Goal: Use online tool/utility: Utilize a website feature to perform a specific function

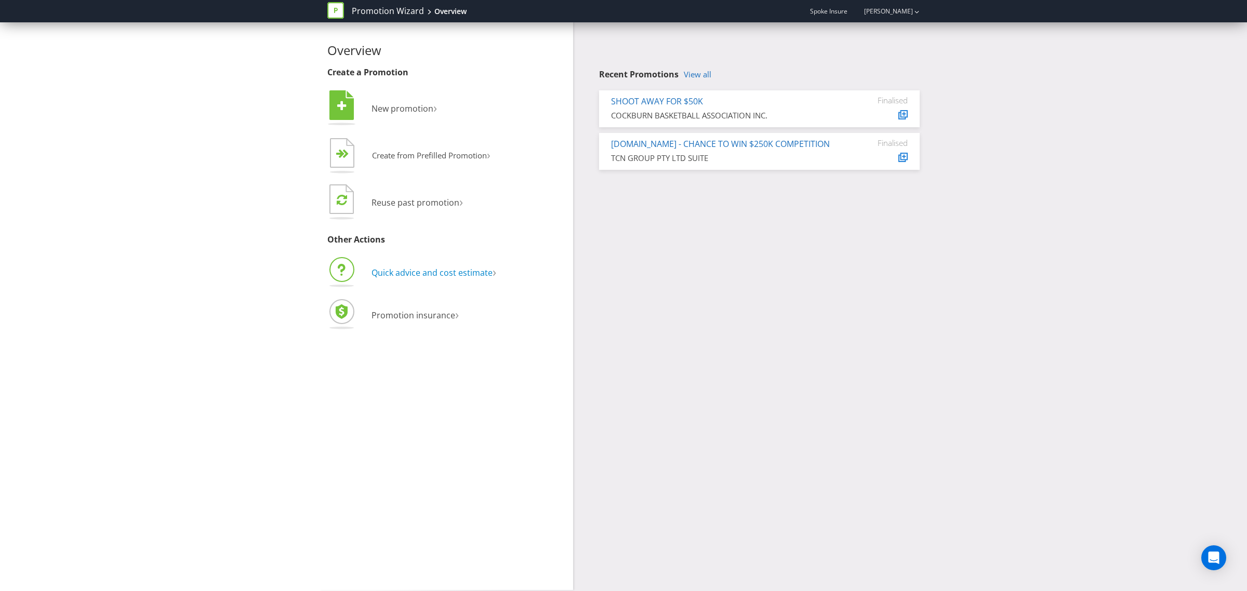
click at [461, 273] on span "Quick advice and cost estimate" at bounding box center [431, 272] width 121 height 11
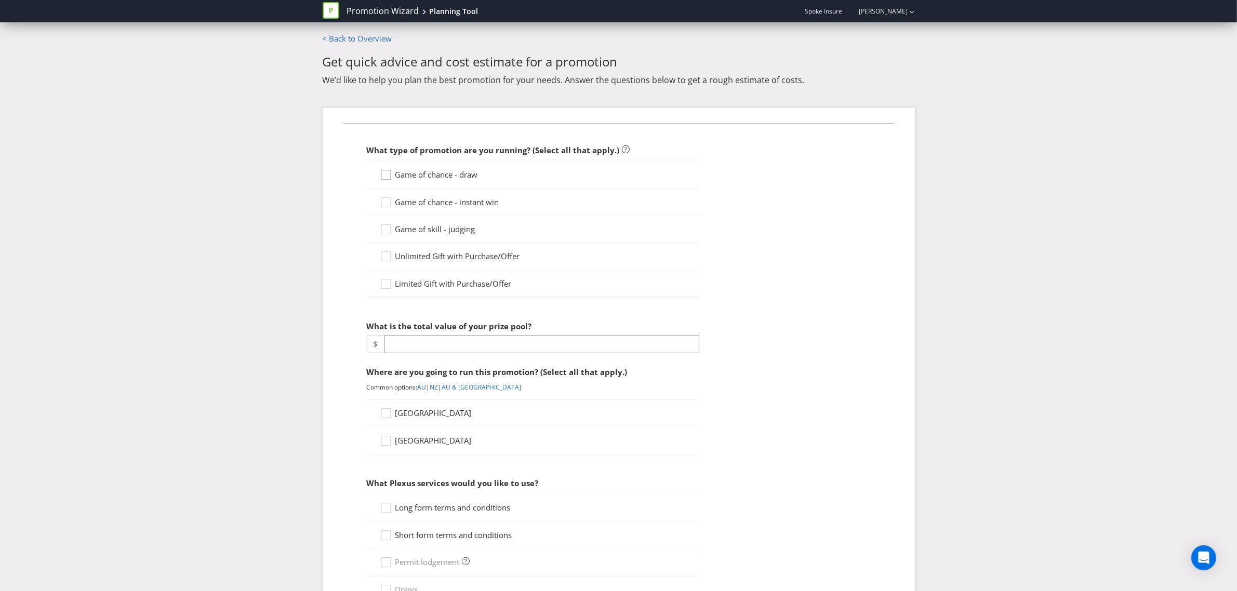
click at [386, 175] on icon at bounding box center [388, 177] width 16 height 16
click at [0, 0] on input "Game of chance - draw" at bounding box center [0, 0] width 0 height 0
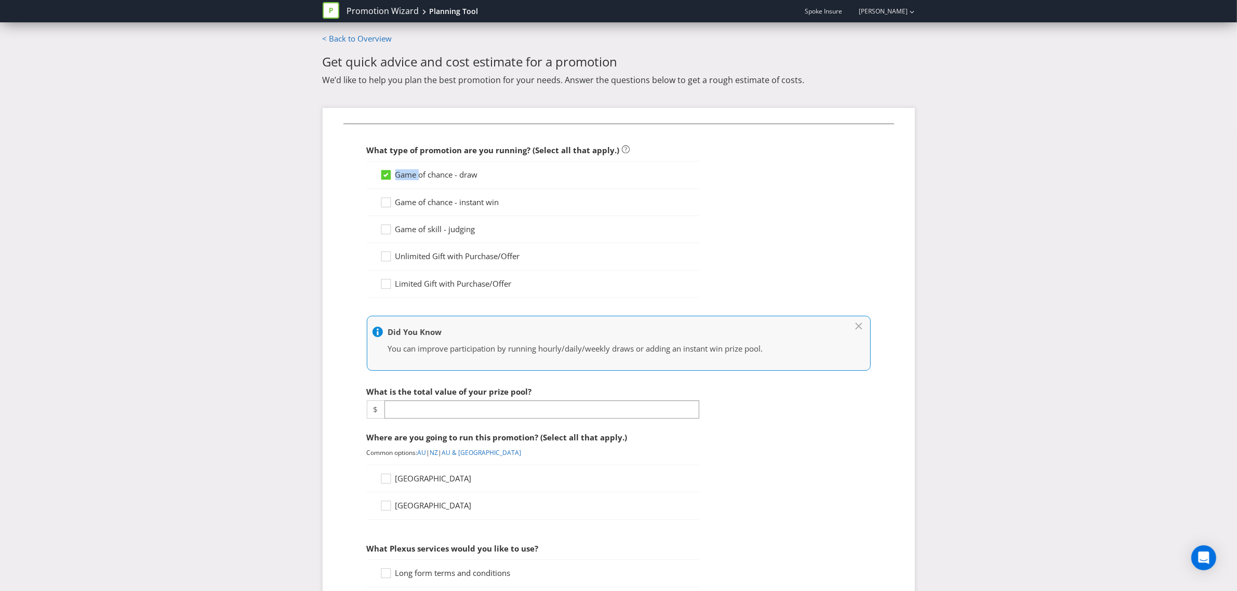
click at [386, 175] on icon at bounding box center [385, 175] width 5 height 4
click at [0, 0] on input "Game of chance - draw" at bounding box center [0, 0] width 0 height 0
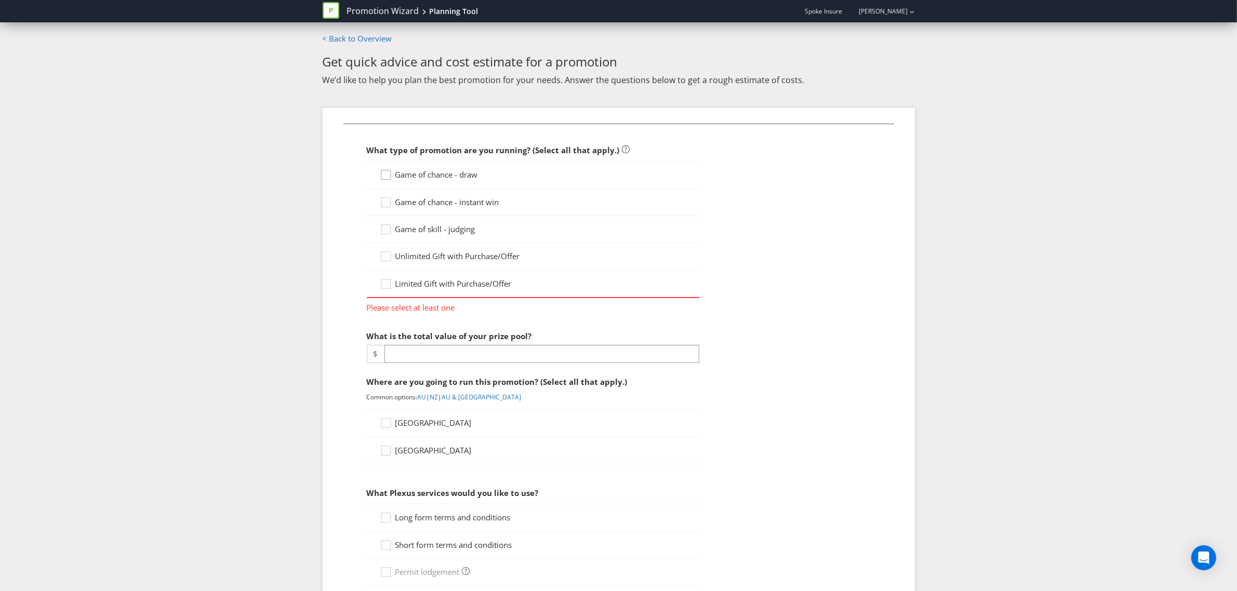
click at [386, 175] on icon at bounding box center [388, 177] width 16 height 16
click at [0, 0] on input "Game of chance - draw" at bounding box center [0, 0] width 0 height 0
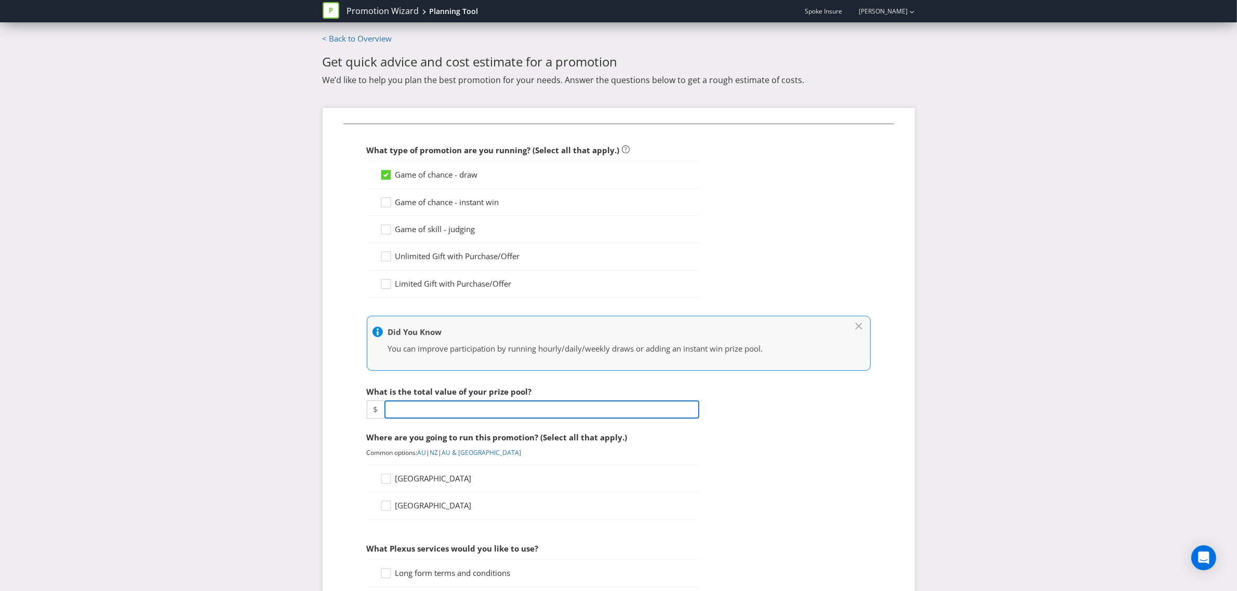
click at [477, 409] on input "number" at bounding box center [541, 409] width 315 height 18
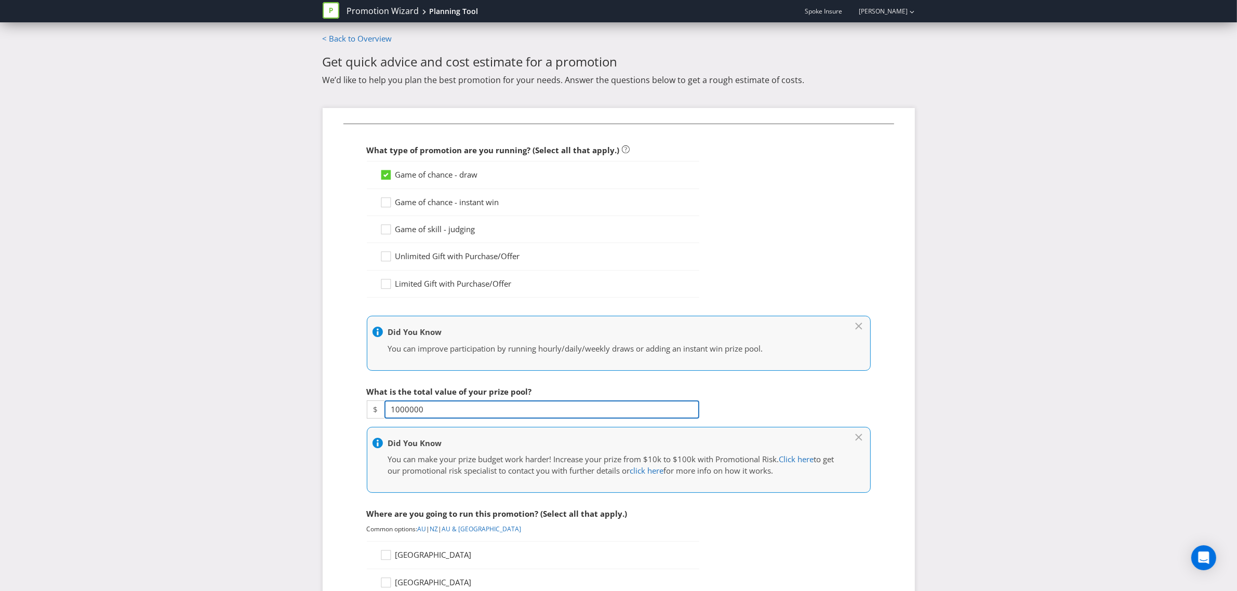
type input "1000000"
click at [271, 407] on div "Promotion Wizard Planning Tool Spoke Insure [PERSON_NAME] < Back to Overview Ge…" at bounding box center [618, 525] width 1237 height 1051
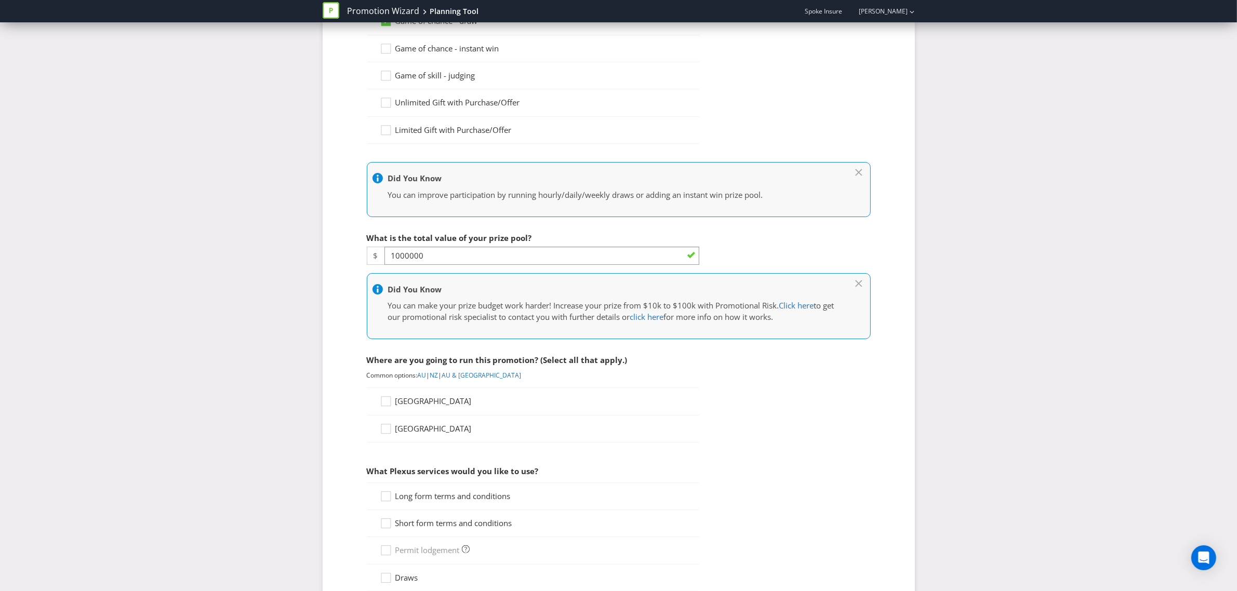
scroll to position [195, 0]
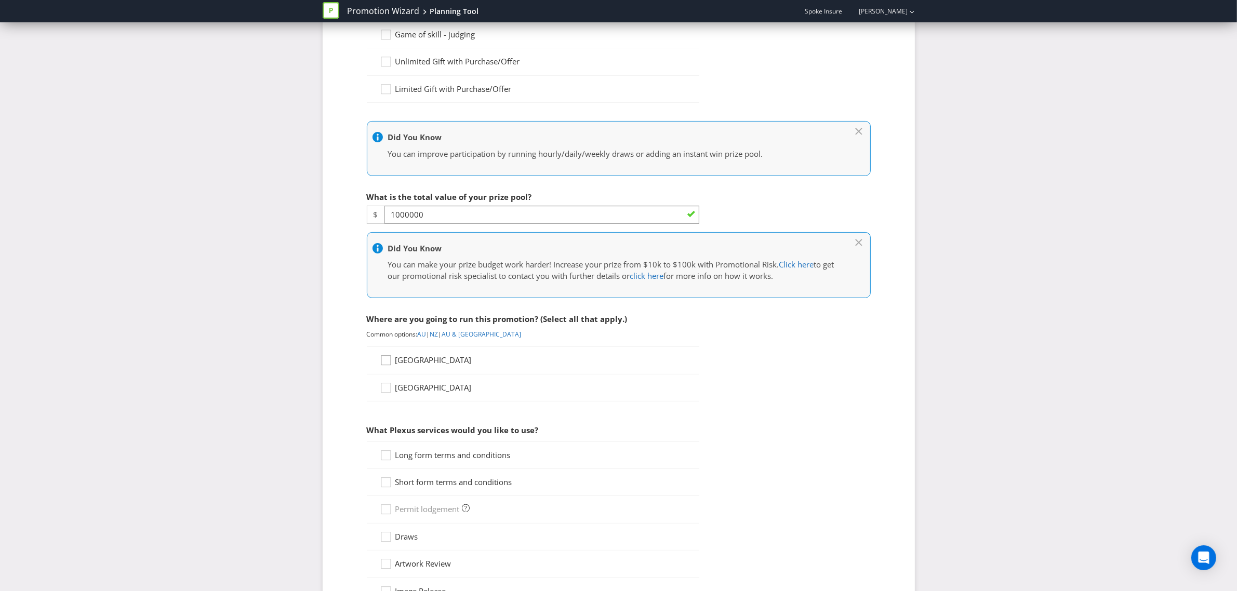
click at [385, 366] on icon at bounding box center [388, 363] width 16 height 16
click at [0, 0] on input "[GEOGRAPHIC_DATA]" at bounding box center [0, 0] width 0 height 0
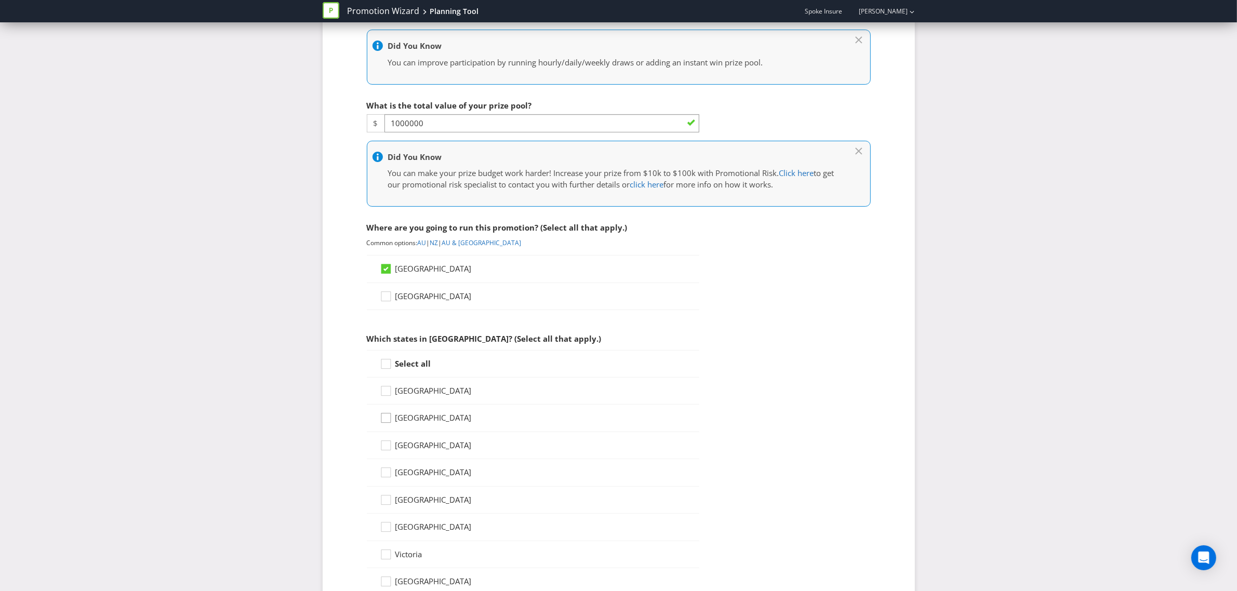
scroll to position [325, 0]
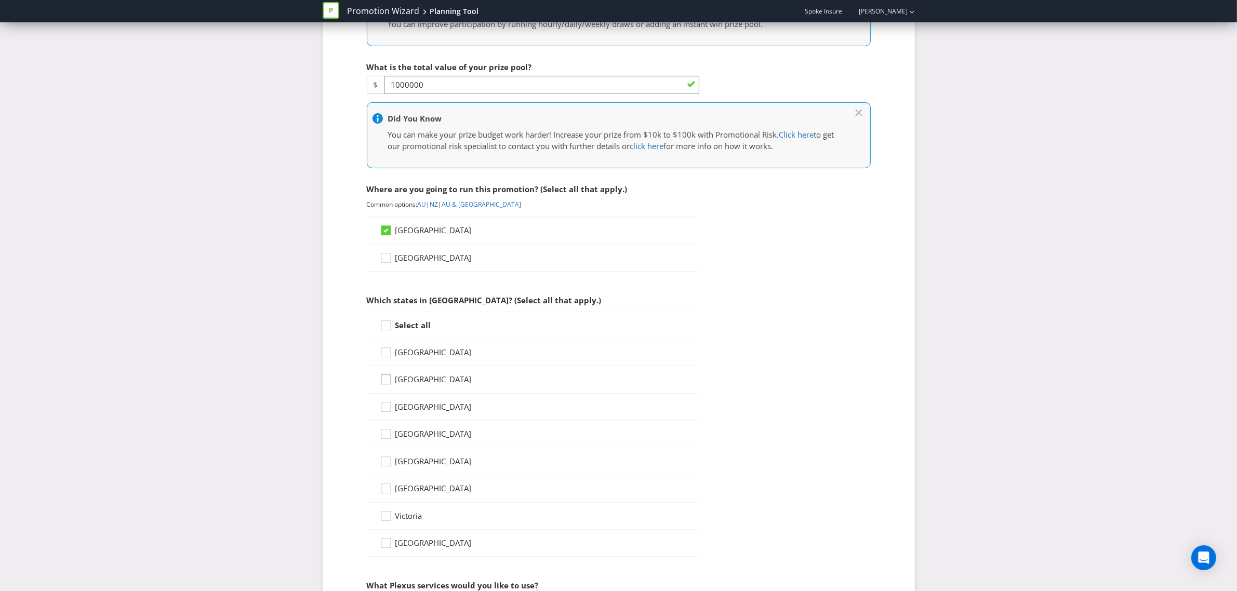
click at [385, 382] on icon at bounding box center [388, 382] width 16 height 16
click at [0, 0] on input "[GEOGRAPHIC_DATA]" at bounding box center [0, 0] width 0 height 0
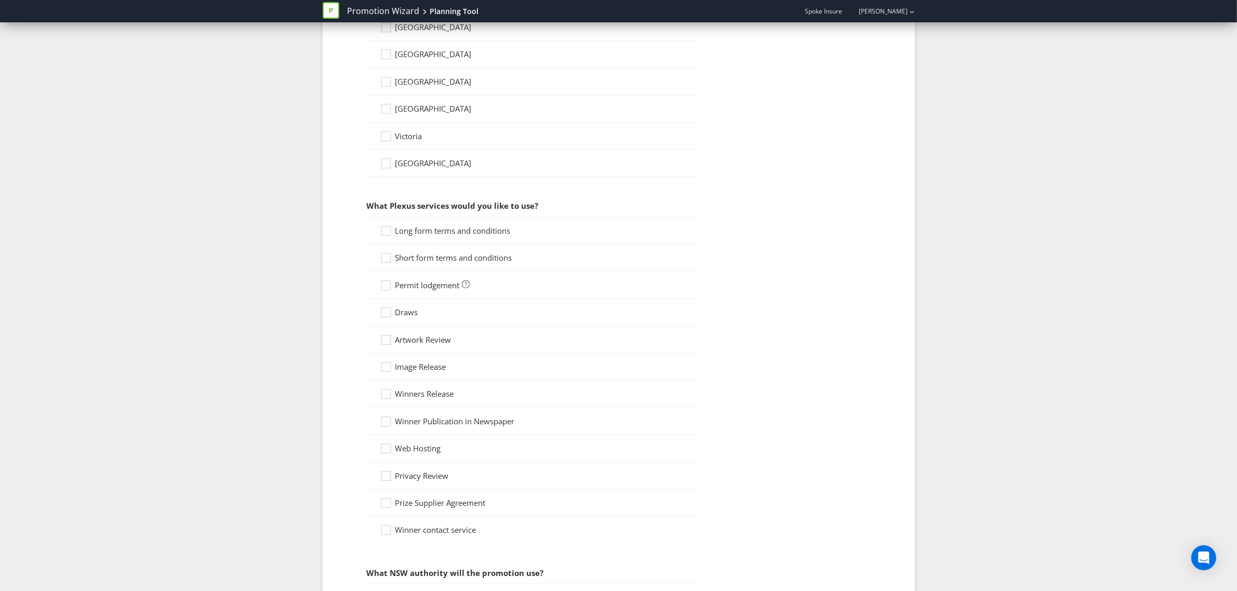
scroll to position [714, 0]
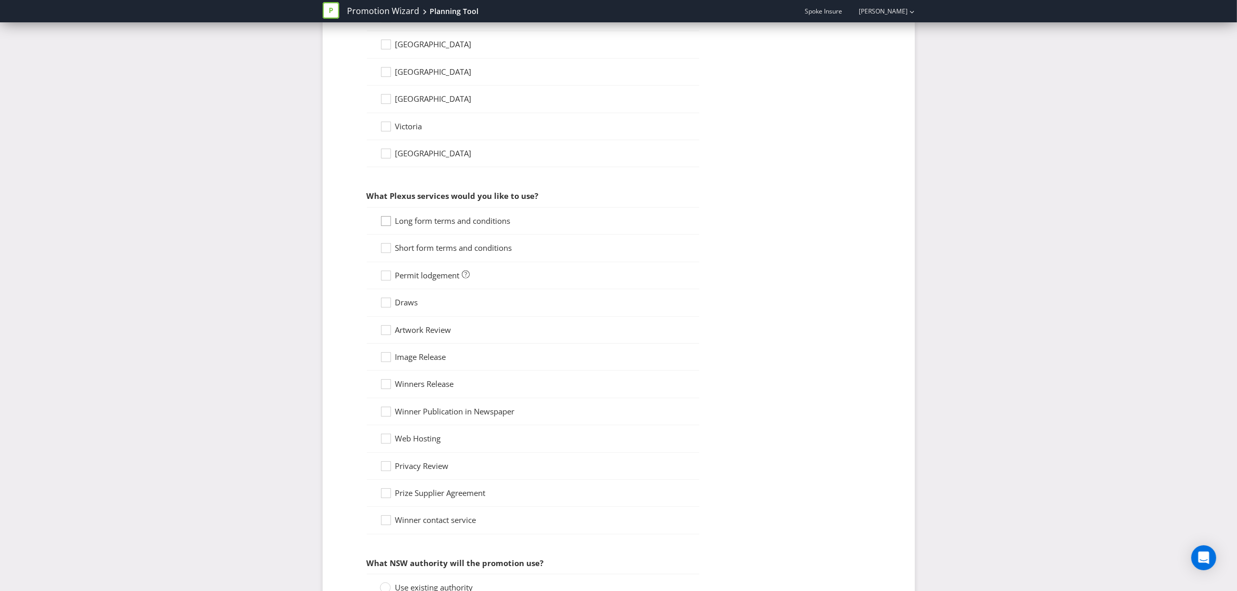
click at [387, 220] on div at bounding box center [385, 217] width 5 height 5
click at [0, 0] on input "Long form terms and conditions" at bounding box center [0, 0] width 0 height 0
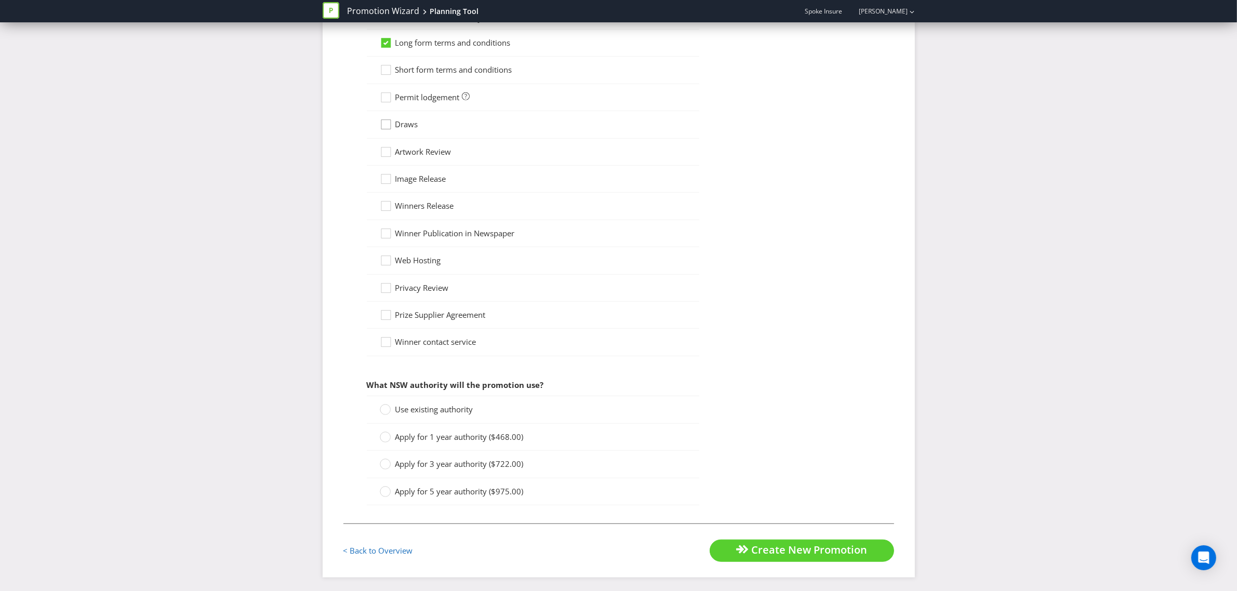
scroll to position [900, 0]
click at [383, 435] on circle at bounding box center [385, 435] width 10 height 10
click at [0, 0] on input "Apply for 1 year authority ($468.00)" at bounding box center [0, 0] width 0 height 0
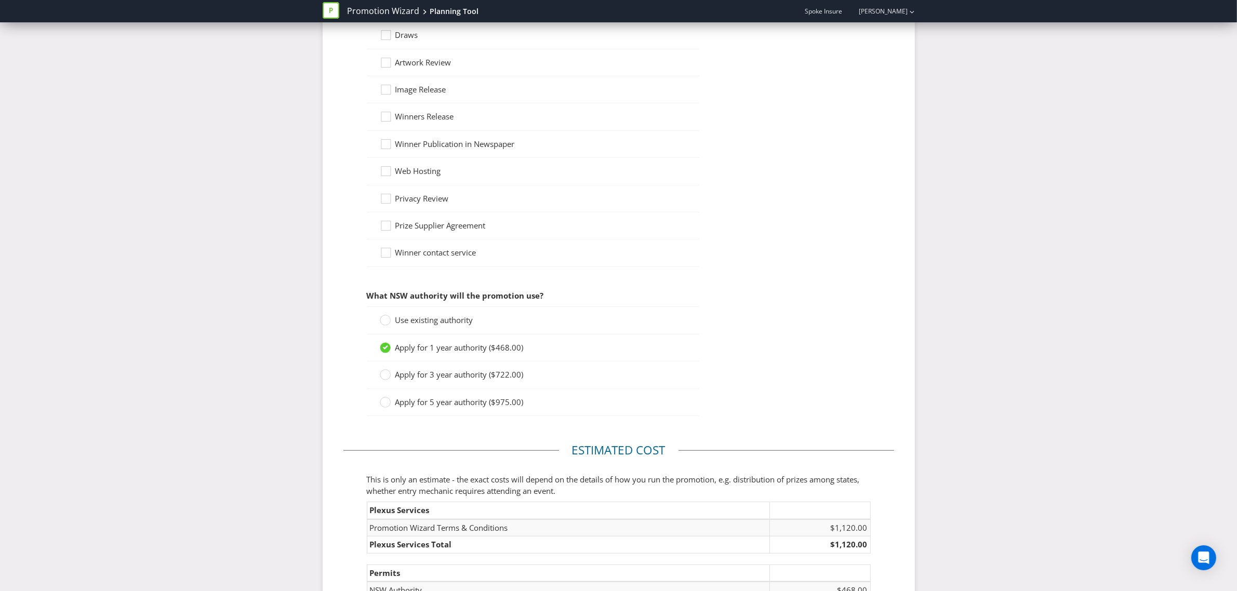
scroll to position [796, 0]
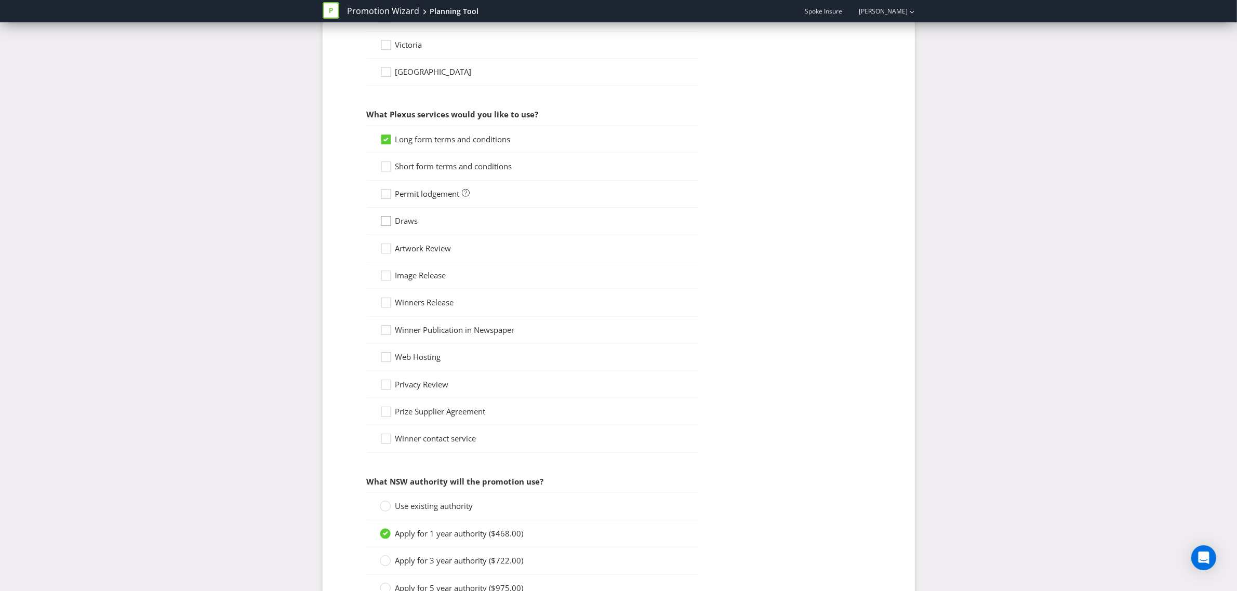
click at [386, 224] on icon at bounding box center [388, 224] width 16 height 16
click at [0, 0] on input "Draws" at bounding box center [0, 0] width 0 height 0
click at [484, 492] on div "How many draws will there be?" at bounding box center [533, 489] width 332 height 37
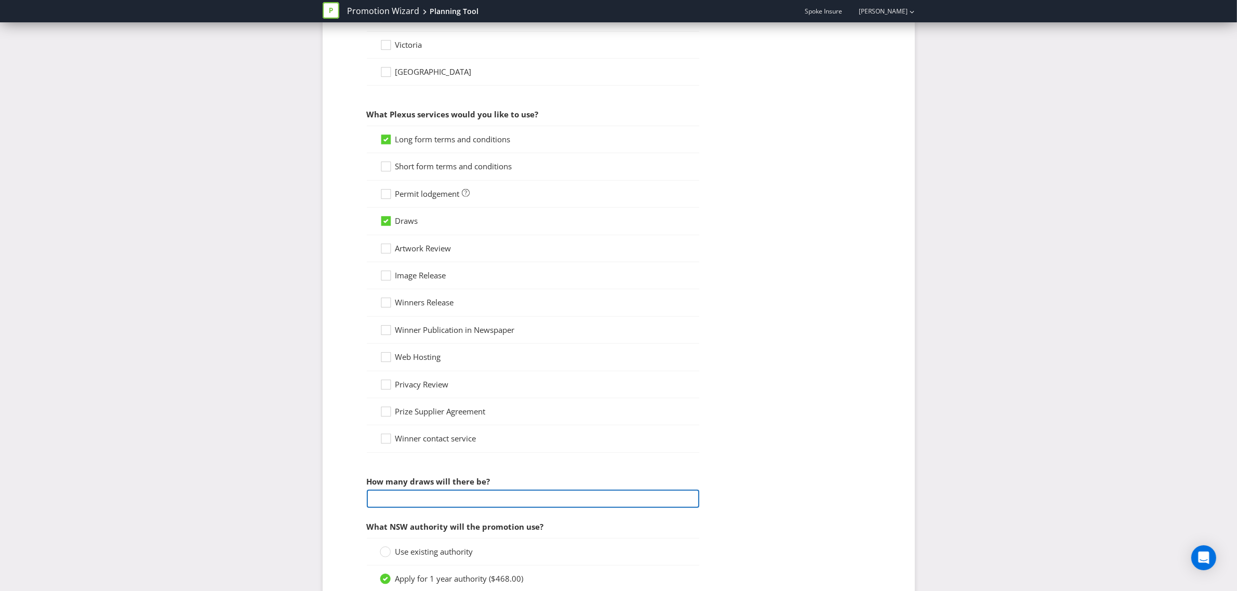
click at [495, 505] on input "number" at bounding box center [533, 499] width 332 height 18
type input "1"
click at [237, 427] on div "Promotion Wizard Planning Tool Spoke Insure [PERSON_NAME] Promotion Wizard Plan…" at bounding box center [618, 97] width 1237 height 1786
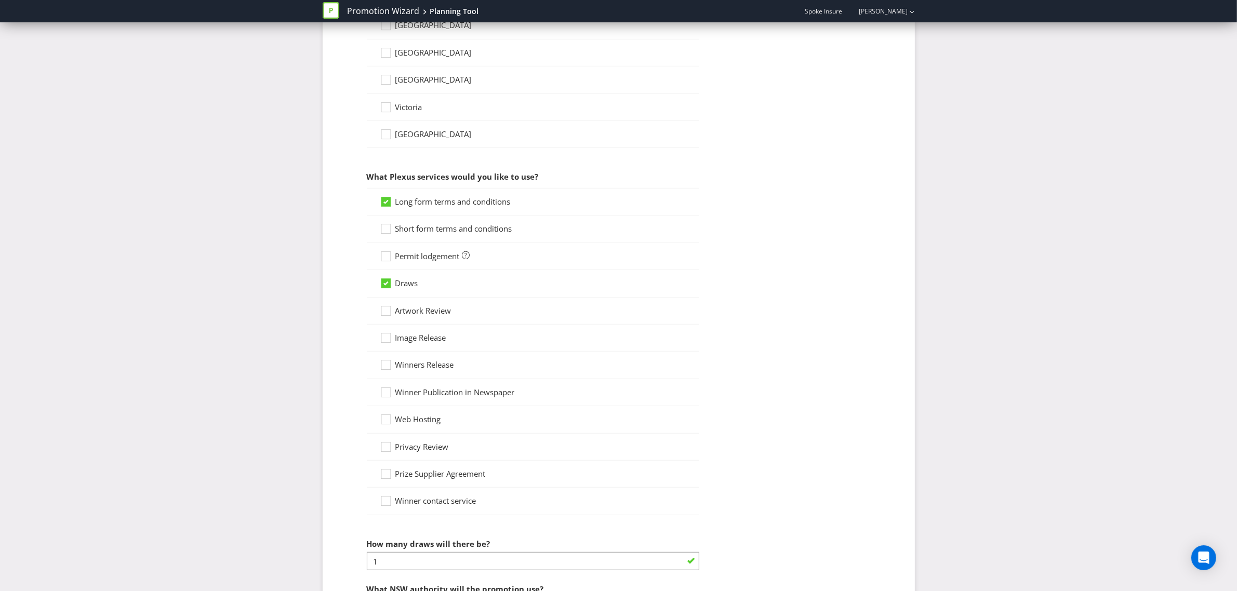
scroll to position [731, 0]
click at [387, 284] on div at bounding box center [385, 282] width 5 height 5
click at [0, 0] on input "Draws" at bounding box center [0, 0] width 0 height 0
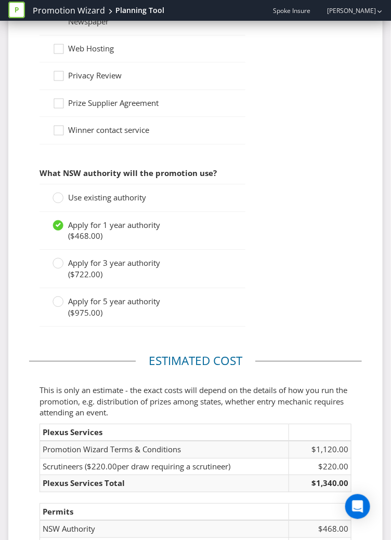
scroll to position [1390, 0]
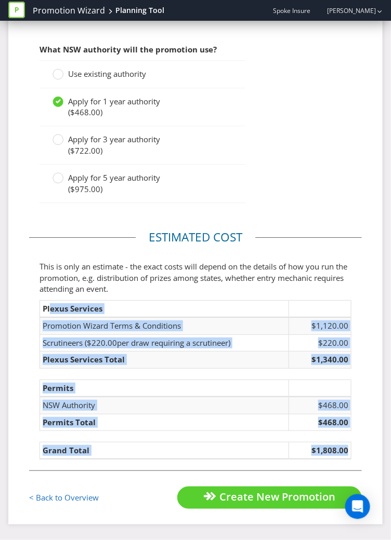
drag, startPoint x: 62, startPoint y: 305, endPoint x: 338, endPoint y: 453, distance: 312.6
click at [338, 453] on fieldset "Estimated cost This is only an estimate - the exact costs will depend on the de…" at bounding box center [195, 350] width 332 height 242
copy fieldset "exus Services Promotion Wizard Terms & Conditions $1,120.00 Scrutineers ( $220.…"
